Goal: Browse casually: Explore the website without a specific task or goal

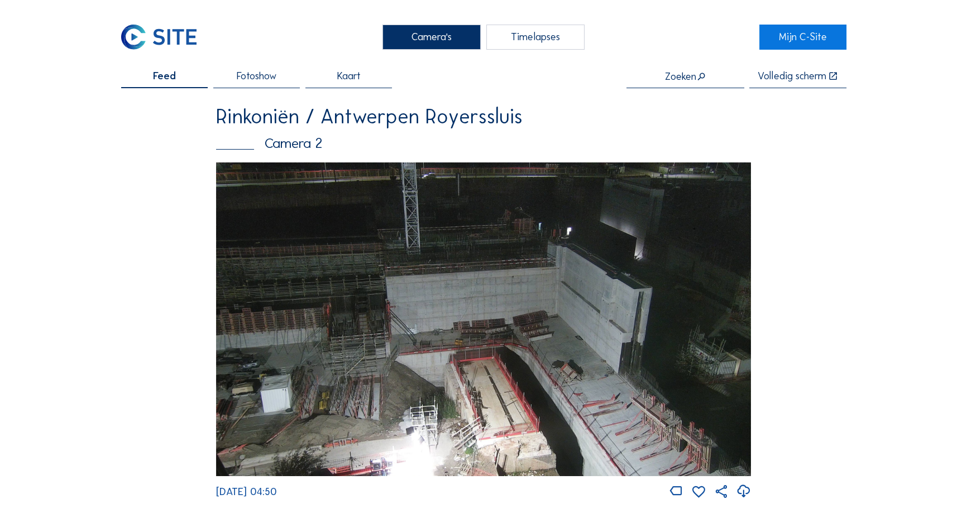
click at [404, 34] on div "Camera's" at bounding box center [432, 38] width 99 height 26
click at [399, 36] on div "Camera's" at bounding box center [432, 38] width 99 height 26
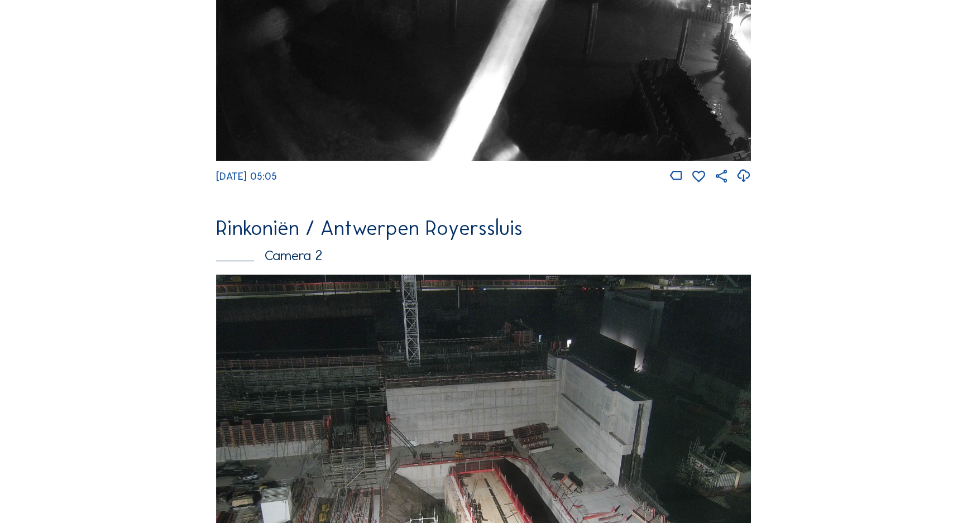
scroll to position [508, 0]
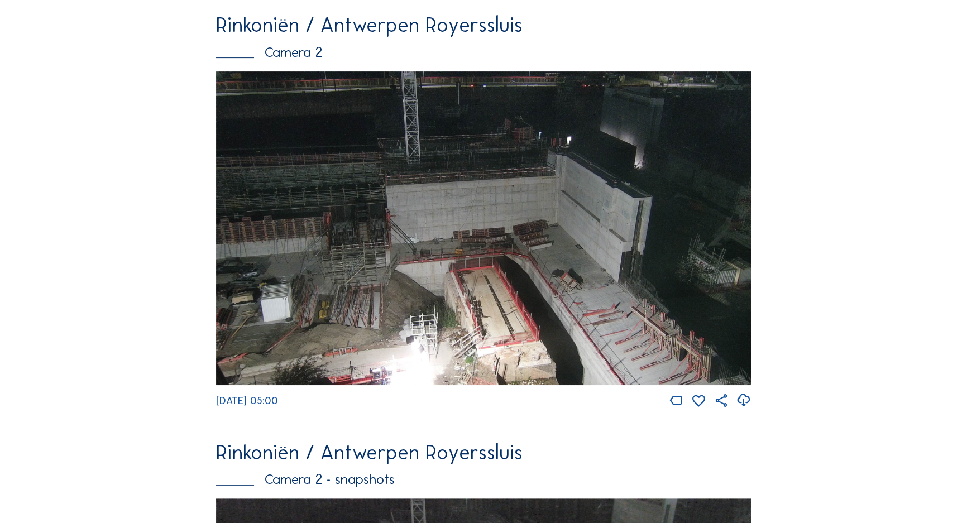
click at [608, 284] on img at bounding box center [483, 229] width 535 height 314
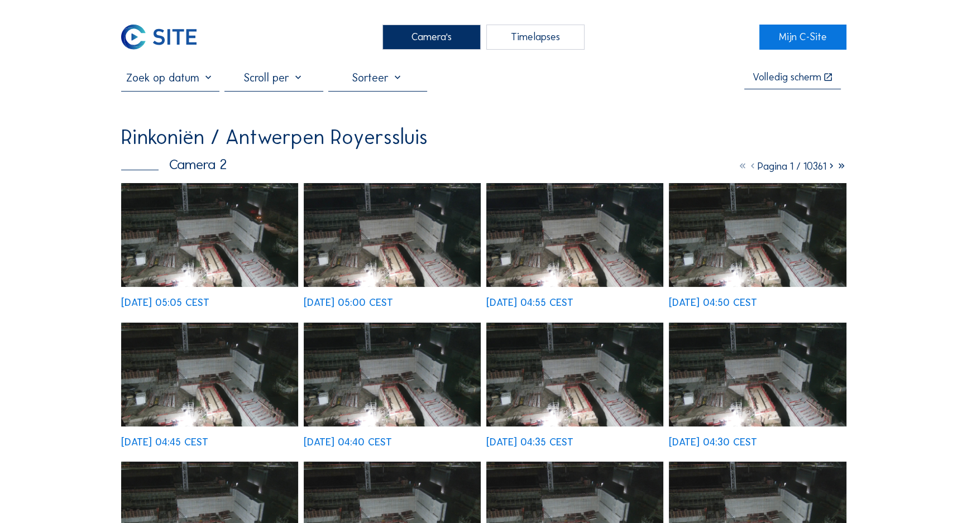
click at [221, 232] on img at bounding box center [210, 235] width 178 height 104
